Goal: Task Accomplishment & Management: Manage account settings

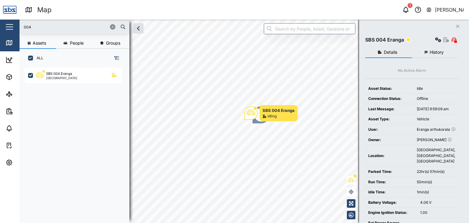
click at [5, 27] on div "Map 1 [PERSON_NAME] Close Map Dashboard Assets ATS Camera Generator Personnel T…" at bounding box center [234, 111] width 469 height 223
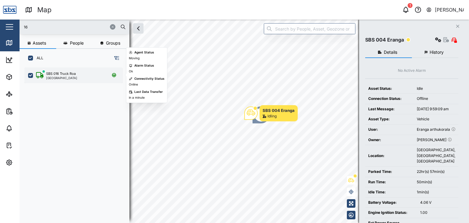
click at [65, 78] on div "[GEOGRAPHIC_DATA]" at bounding box center [61, 77] width 31 height 3
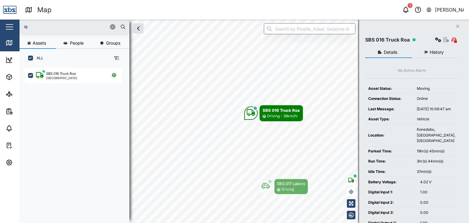
drag, startPoint x: 38, startPoint y: 27, endPoint x: 21, endPoint y: 27, distance: 17.7
click at [21, 27] on div "16" at bounding box center [75, 27] width 110 height 15
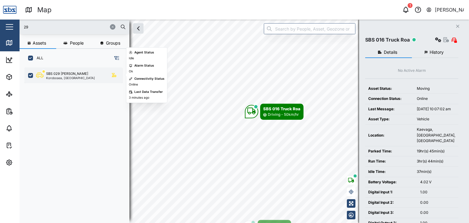
click at [64, 79] on div "Korobosea, [GEOGRAPHIC_DATA]" at bounding box center [70, 77] width 49 height 3
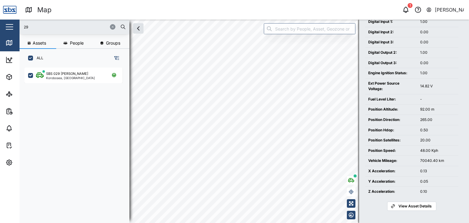
scroll to position [180, 0]
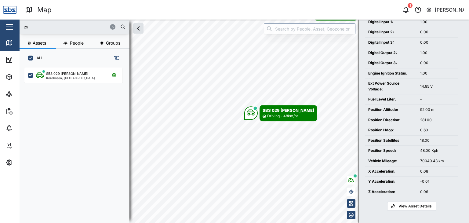
drag, startPoint x: 24, startPoint y: 27, endPoint x: 19, endPoint y: 26, distance: 4.6
click at [19, 26] on div "Map 1 Vijay Kumar Close Map Dashboard Assets ATS Camera Generator Personnel Tan…" at bounding box center [234, 111] width 469 height 223
type input "29"
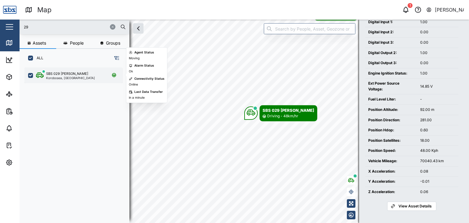
click at [63, 79] on div "SBS 029 [PERSON_NAME] I Korobosea, [GEOGRAPHIC_DATA]" at bounding box center [73, 75] width 98 height 16
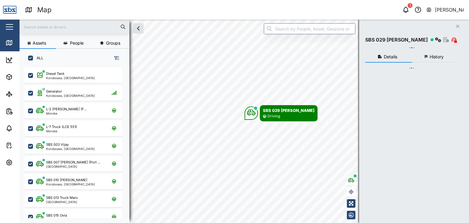
checkbox input "true"
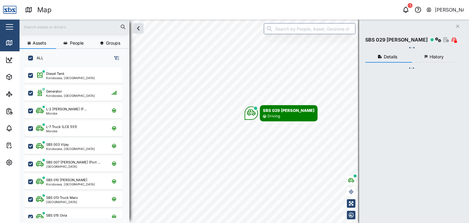
checkbox input "true"
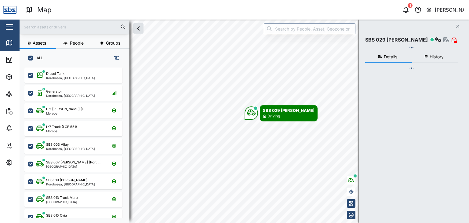
checkbox input "true"
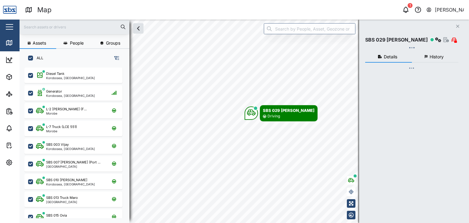
checkbox input "true"
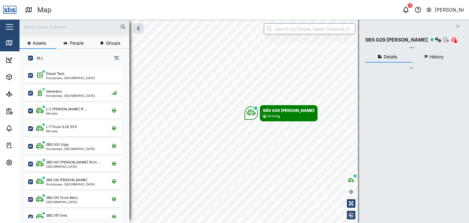
checkbox input "true"
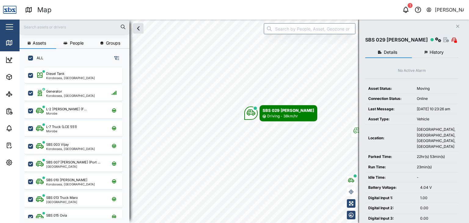
click at [46, 25] on input "text" at bounding box center [74, 26] width 103 height 9
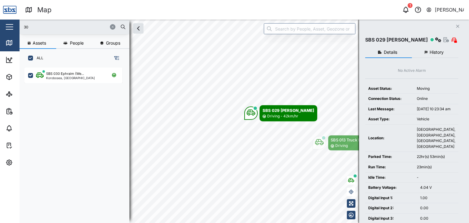
type input "30"
drag, startPoint x: 43, startPoint y: 24, endPoint x: 16, endPoint y: 26, distance: 26.9
click at [16, 26] on div "Map 1 [PERSON_NAME] Close Map Dashboard Assets ATS Camera Generator Personnel T…" at bounding box center [234, 111] width 469 height 223
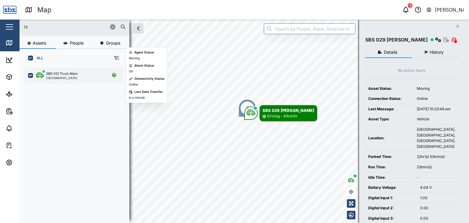
click at [72, 75] on div "SBS 013 Truck Maro" at bounding box center [62, 73] width 32 height 5
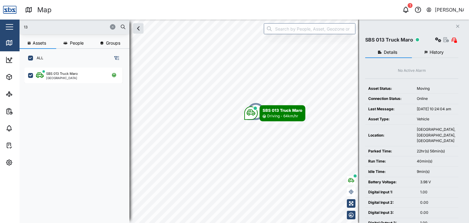
drag, startPoint x: 27, startPoint y: 28, endPoint x: 19, endPoint y: 28, distance: 8.8
click at [19, 28] on div "Map 1 [PERSON_NAME] Close Map Dashboard Assets ATS Camera Generator Personnel T…" at bounding box center [234, 111] width 469 height 223
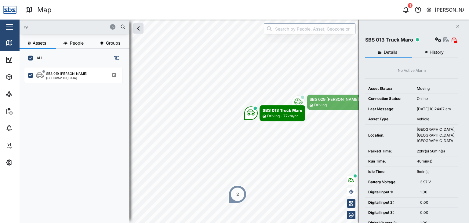
type input "1"
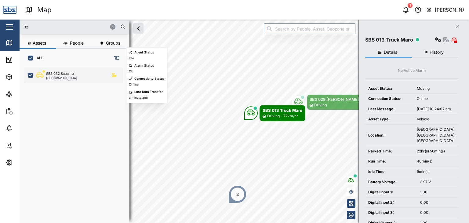
click at [63, 75] on div "SBS 032 Saua Iru" at bounding box center [60, 73] width 28 height 5
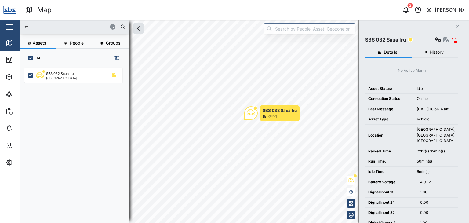
drag, startPoint x: 39, startPoint y: 28, endPoint x: 8, endPoint y: 22, distance: 32.0
click at [8, 22] on div "Map 2 [PERSON_NAME] Close Map Dashboard Assets ATS Camera Generator Personnel T…" at bounding box center [234, 111] width 469 height 223
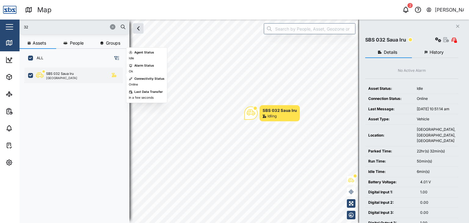
click at [72, 78] on div "[GEOGRAPHIC_DATA]" at bounding box center [61, 77] width 31 height 3
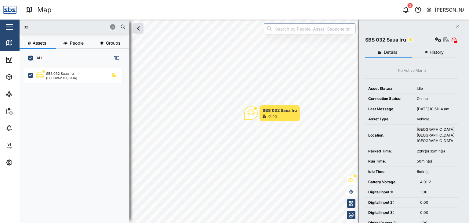
drag, startPoint x: 37, startPoint y: 27, endPoint x: 14, endPoint y: 27, distance: 22.9
click at [14, 27] on div "Map 2 [PERSON_NAME] Close Map Dashboard Assets ATS Camera Generator Personnel T…" at bounding box center [234, 111] width 469 height 223
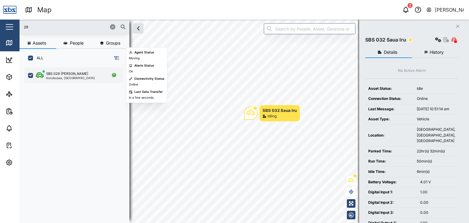
click at [63, 75] on div "SBS 029 [PERSON_NAME]" at bounding box center [67, 73] width 42 height 5
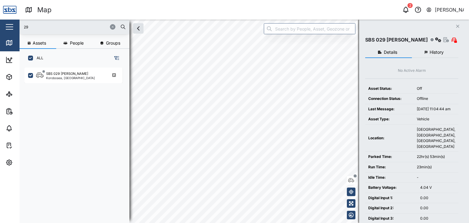
drag, startPoint x: 19, startPoint y: 25, endPoint x: 5, endPoint y: 21, distance: 14.5
click at [5, 21] on div "Map 2 [PERSON_NAME] Close Map Dashboard Assets ATS Camera Generator Personnel T…" at bounding box center [234, 111] width 469 height 223
type input "28"
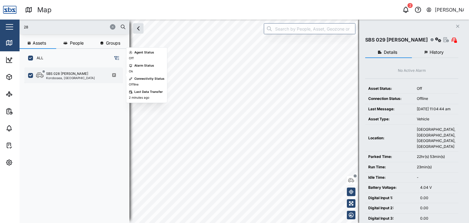
click at [49, 78] on div "Korobosea, [GEOGRAPHIC_DATA]" at bounding box center [70, 77] width 49 height 3
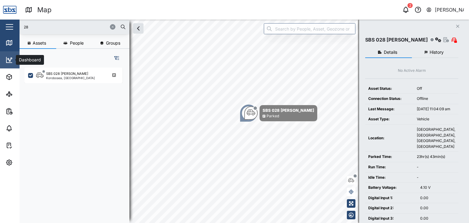
click at [11, 63] on link "Dashboard" at bounding box center [39, 59] width 79 height 17
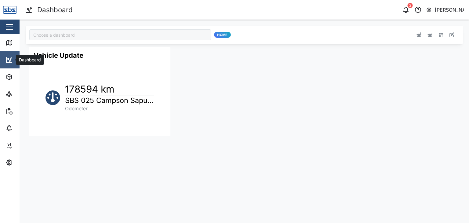
type input "Odometer Update"
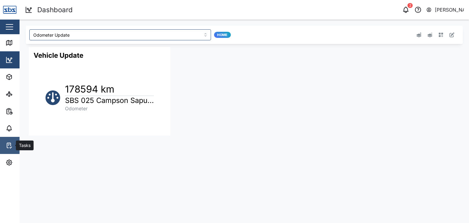
click at [7, 147] on icon at bounding box center [8, 145] width 7 height 7
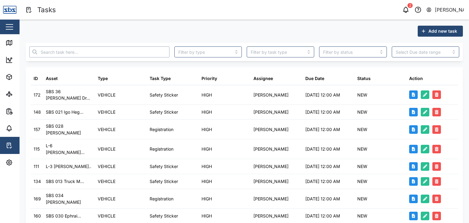
click at [73, 53] on input "text" at bounding box center [99, 51] width 140 height 11
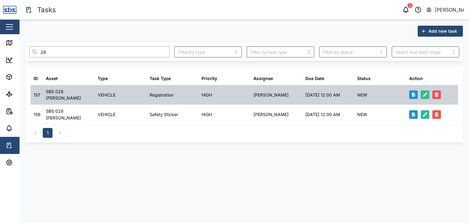
type input "28"
click at [73, 93] on div "SBS 028 [PERSON_NAME]" at bounding box center [69, 94] width 46 height 13
click at [425, 93] on icon "button" at bounding box center [425, 94] width 4 height 4
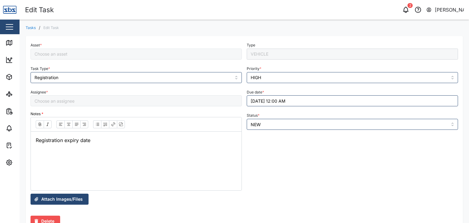
type input "[PERSON_NAME]"
type input "SBS 028 [PERSON_NAME]"
click at [259, 100] on button "[DATE] 12:00 AM" at bounding box center [352, 100] width 211 height 11
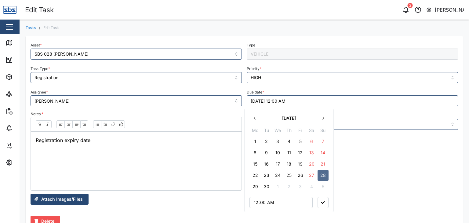
click at [324, 118] on icon "button" at bounding box center [322, 118] width 5 height 5
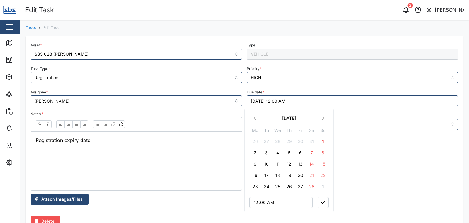
click at [324, 118] on icon "button" at bounding box center [322, 118] width 5 height 5
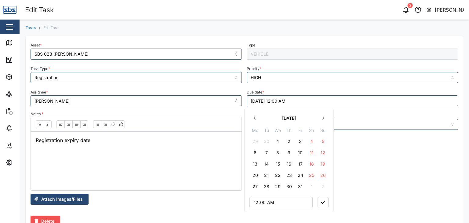
click at [324, 118] on icon "button" at bounding box center [322, 118] width 5 height 5
click at [254, 118] on icon "button" at bounding box center [255, 118] width 2 height 3
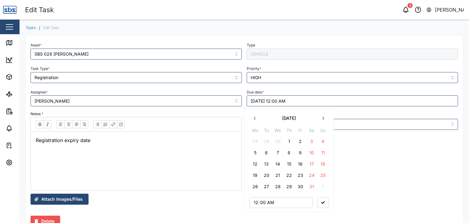
click at [254, 118] on icon "button" at bounding box center [255, 118] width 2 height 3
click at [254, 186] on button "28" at bounding box center [255, 186] width 11 height 11
click at [324, 201] on icon "button" at bounding box center [323, 202] width 4 height 2
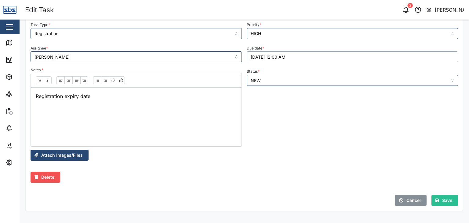
scroll to position [44, 0]
click at [442, 201] on span "Save" at bounding box center [447, 200] width 10 height 10
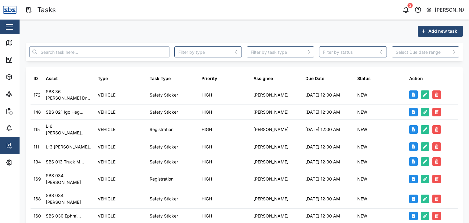
click at [67, 51] on input "text" at bounding box center [99, 51] width 140 height 11
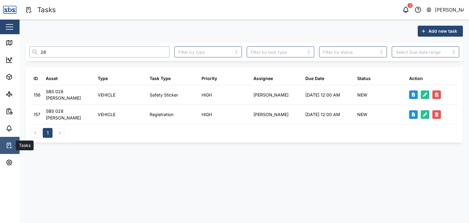
type input "28"
click at [7, 146] on icon at bounding box center [8, 145] width 7 height 7
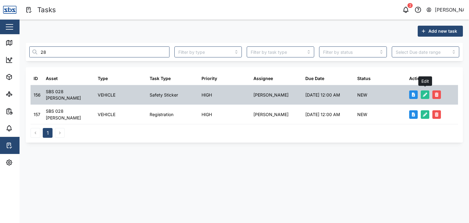
click at [424, 92] on icon "button" at bounding box center [425, 94] width 4 height 4
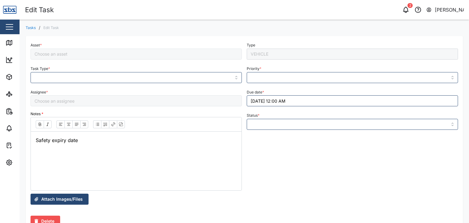
type input "Safety Sticker"
type input "HIGH"
type input "NEW"
type input "[PERSON_NAME]"
type input "SBS 028 [PERSON_NAME]"
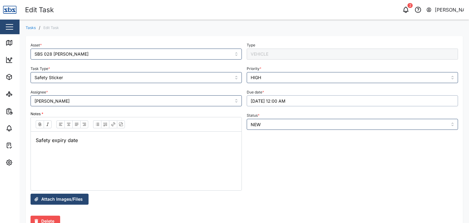
click at [262, 101] on button "[DATE] 12:00 AM" at bounding box center [352, 100] width 211 height 11
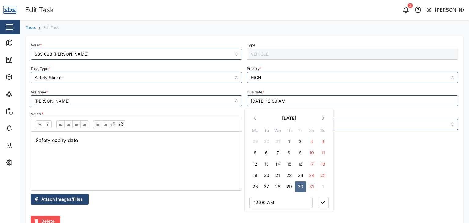
click at [321, 118] on icon "button" at bounding box center [322, 118] width 5 height 5
click at [258, 197] on button "30" at bounding box center [255, 197] width 11 height 11
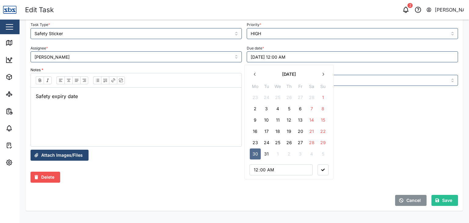
click at [320, 168] on button "button" at bounding box center [322, 169] width 11 height 11
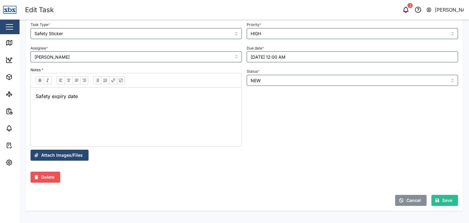
click at [437, 200] on div "Save" at bounding box center [443, 200] width 17 height 10
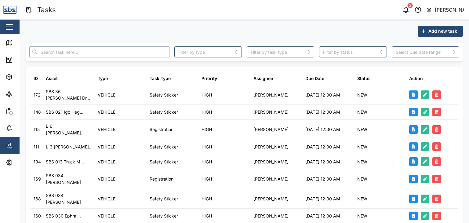
click at [63, 51] on input "text" at bounding box center [99, 51] width 140 height 11
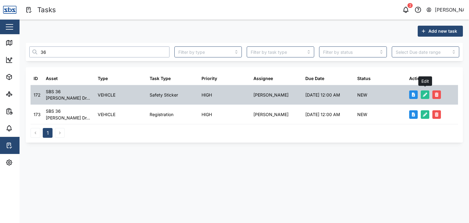
type input "36"
click at [423, 94] on icon "button" at bounding box center [425, 94] width 4 height 4
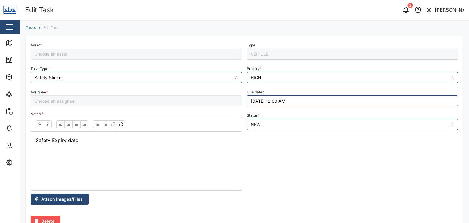
type input "[PERSON_NAME]"
type input "SBS 36 [PERSON_NAME]"
click at [259, 102] on button "[DATE] 12:00 AM" at bounding box center [352, 100] width 211 height 11
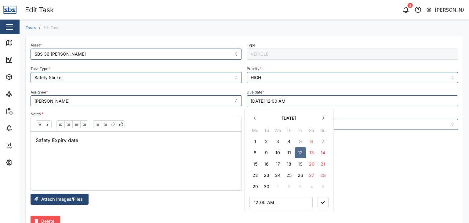
click at [324, 119] on icon "button" at bounding box center [322, 118] width 5 height 5
click at [322, 119] on icon "button" at bounding box center [322, 118] width 5 height 5
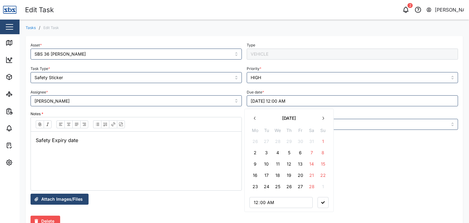
click at [322, 119] on icon "button" at bounding box center [322, 118] width 5 height 5
click at [289, 165] on button "12" at bounding box center [288, 163] width 11 height 11
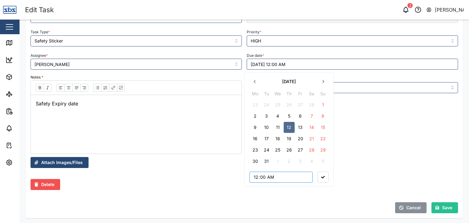
scroll to position [44, 0]
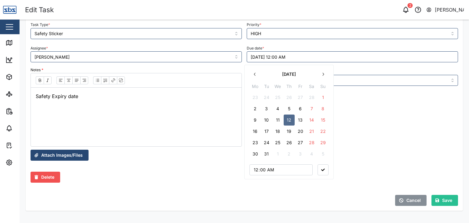
click at [323, 168] on icon "button" at bounding box center [323, 169] width 4 height 2
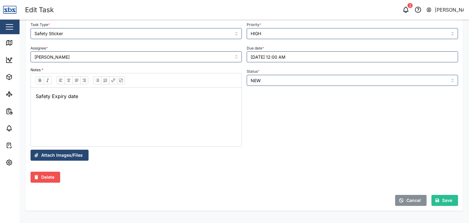
click at [443, 200] on span "Save" at bounding box center [447, 200] width 10 height 10
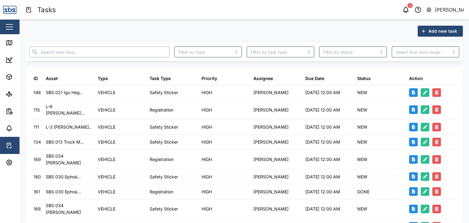
click at [78, 52] on input "text" at bounding box center [99, 51] width 140 height 11
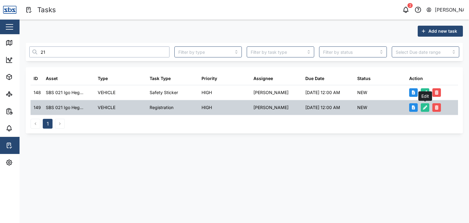
type input "21"
click at [424, 110] on button "button" at bounding box center [424, 107] width 9 height 9
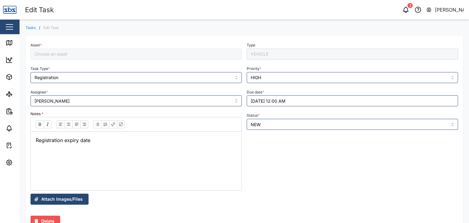
type input "SBS 021 [PERSON_NAME]"
click at [250, 101] on button "[DATE] 12:00 AM" at bounding box center [352, 100] width 211 height 11
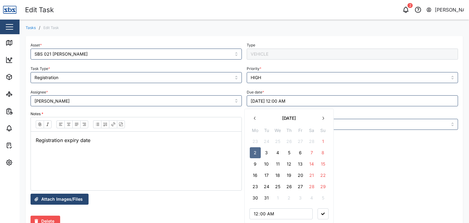
click at [299, 175] on button "20" at bounding box center [300, 175] width 11 height 11
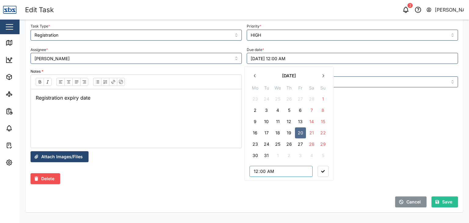
scroll to position [44, 0]
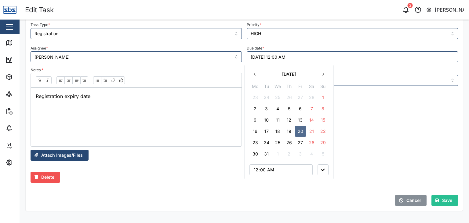
click at [324, 170] on icon "button" at bounding box center [323, 169] width 4 height 2
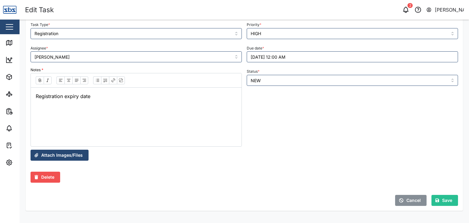
click at [442, 199] on span "Save" at bounding box center [447, 200] width 10 height 10
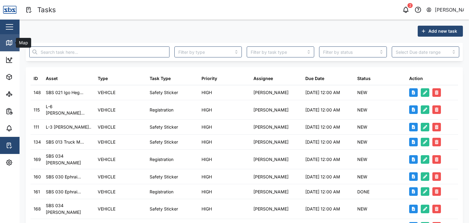
click at [9, 39] on icon at bounding box center [8, 42] width 7 height 7
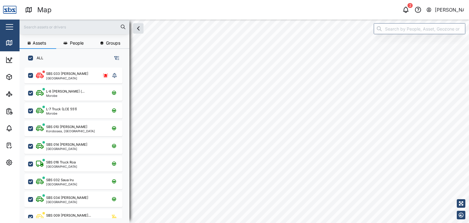
scroll to position [148, 95]
